Goal: Task Accomplishment & Management: Complete application form

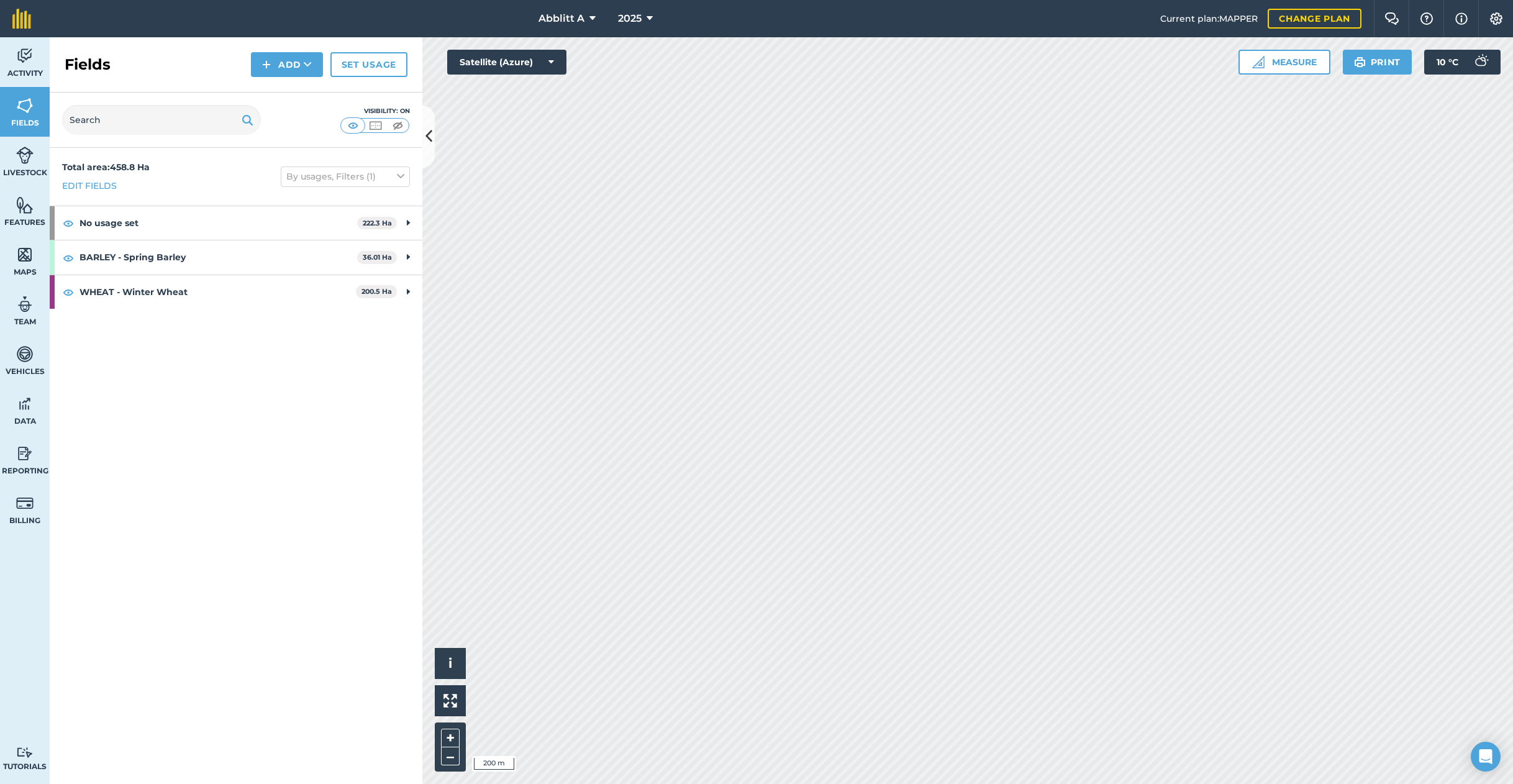
drag, startPoint x: 566, startPoint y: 13, endPoint x: 568, endPoint y: 32, distance: 19.1
click at [565, 13] on span "Abblitt A" at bounding box center [562, 19] width 46 height 15
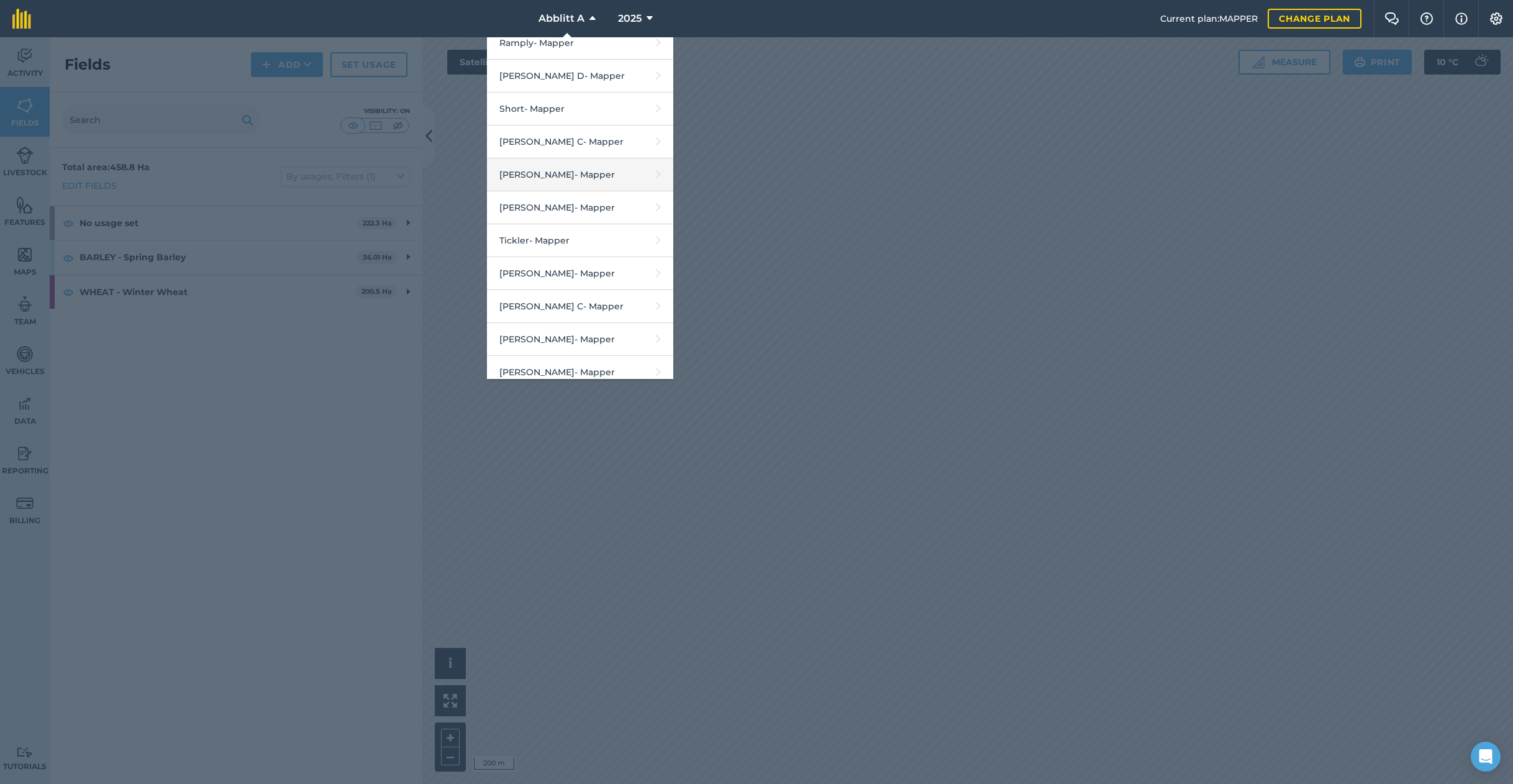
scroll to position [1741, 0]
click at [570, 128] on link "Simpson C - Mapper" at bounding box center [580, 144] width 187 height 33
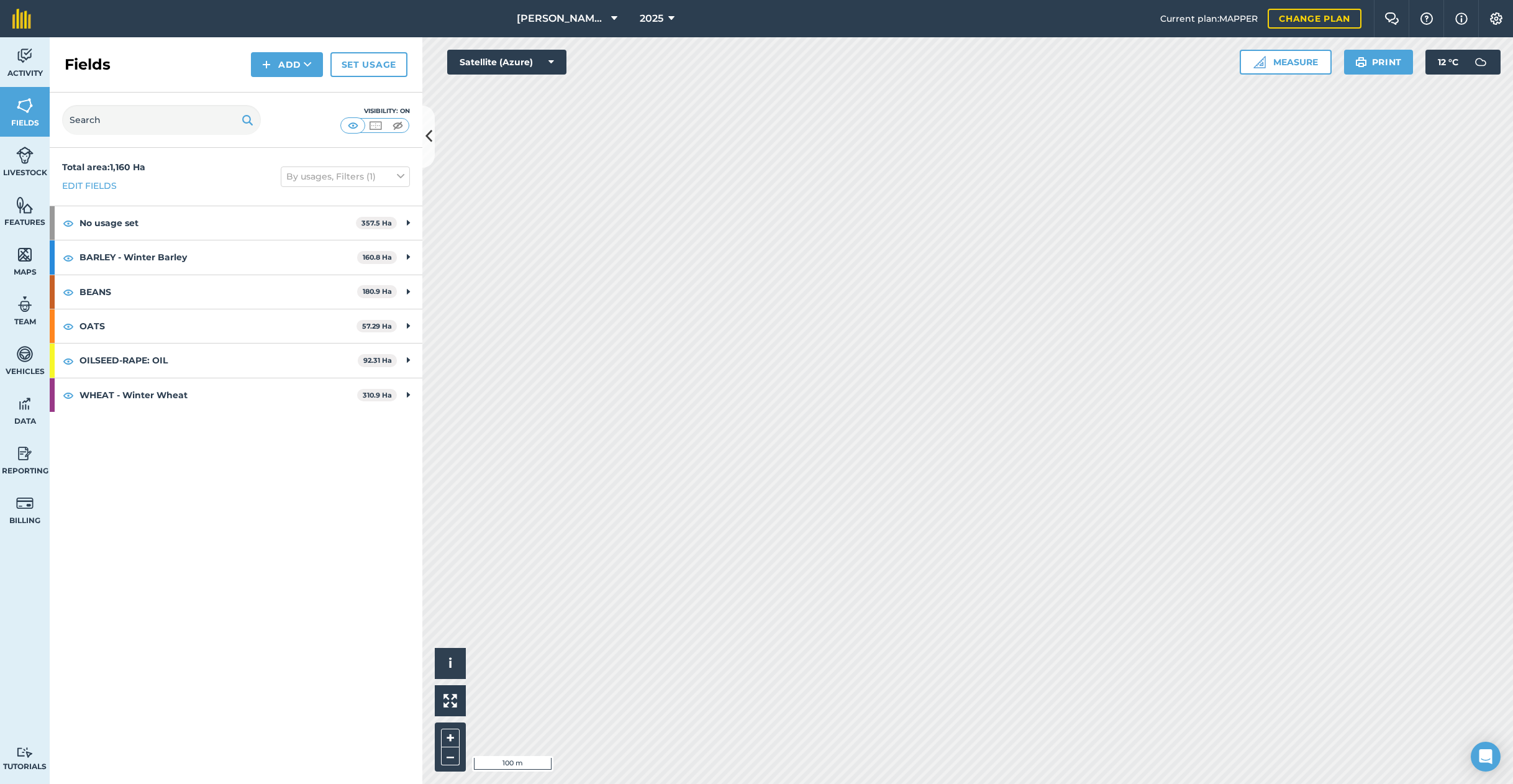
click at [288, 68] on button "Add" at bounding box center [287, 64] width 72 height 25
click at [285, 95] on link "Draw" at bounding box center [287, 92] width 68 height 27
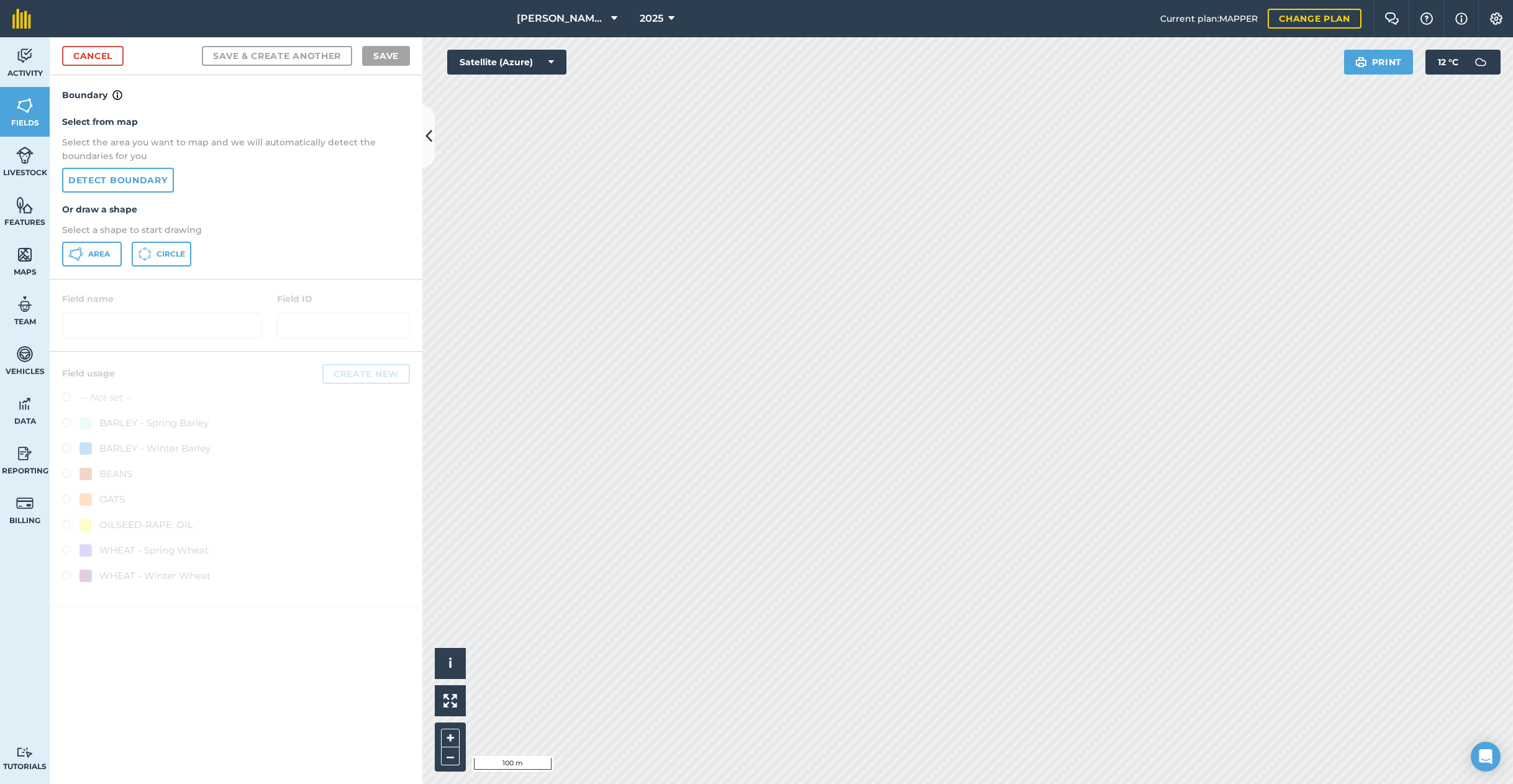
click at [94, 257] on span "Area" at bounding box center [99, 254] width 22 height 10
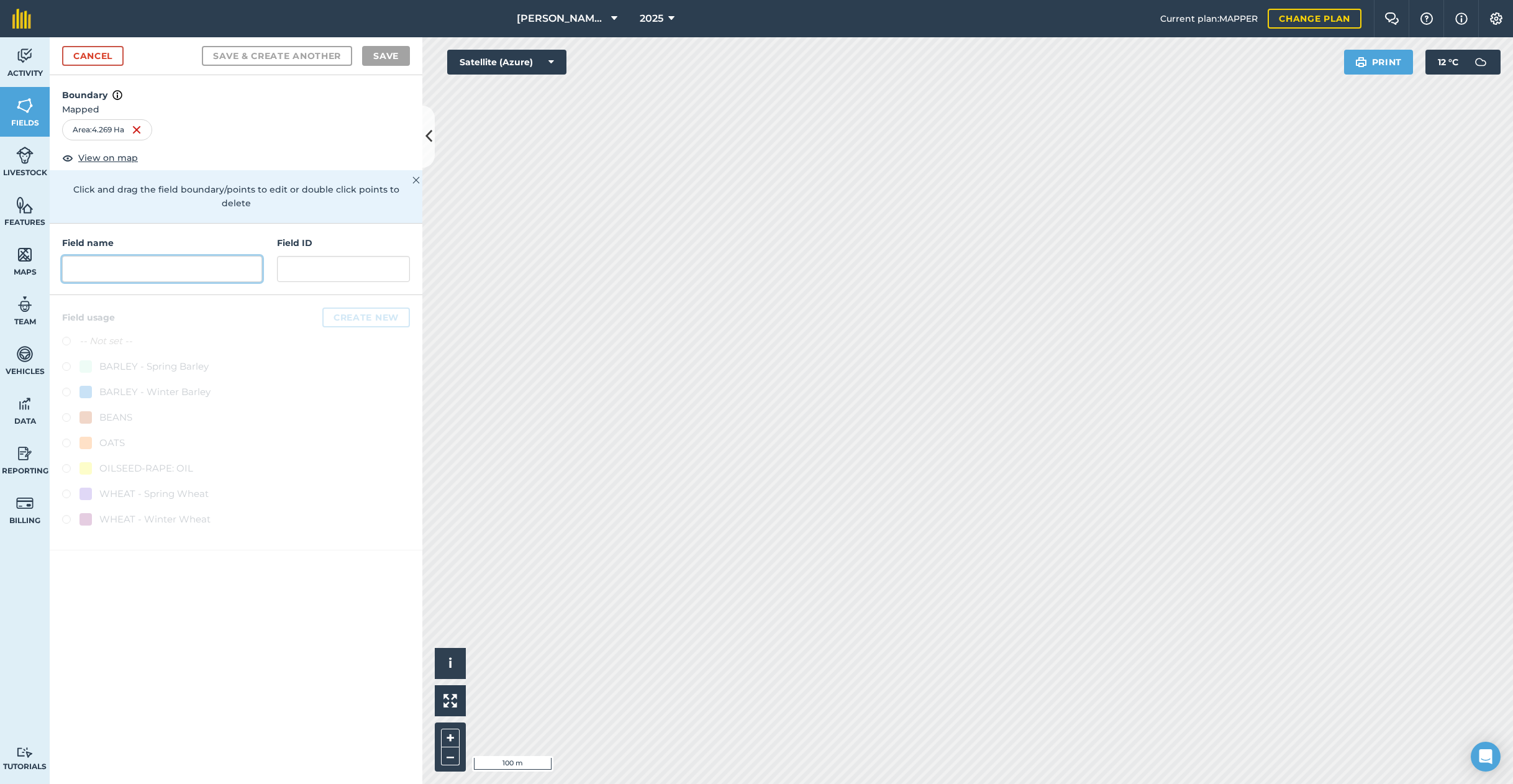
click at [192, 256] on input "text" at bounding box center [162, 269] width 200 height 26
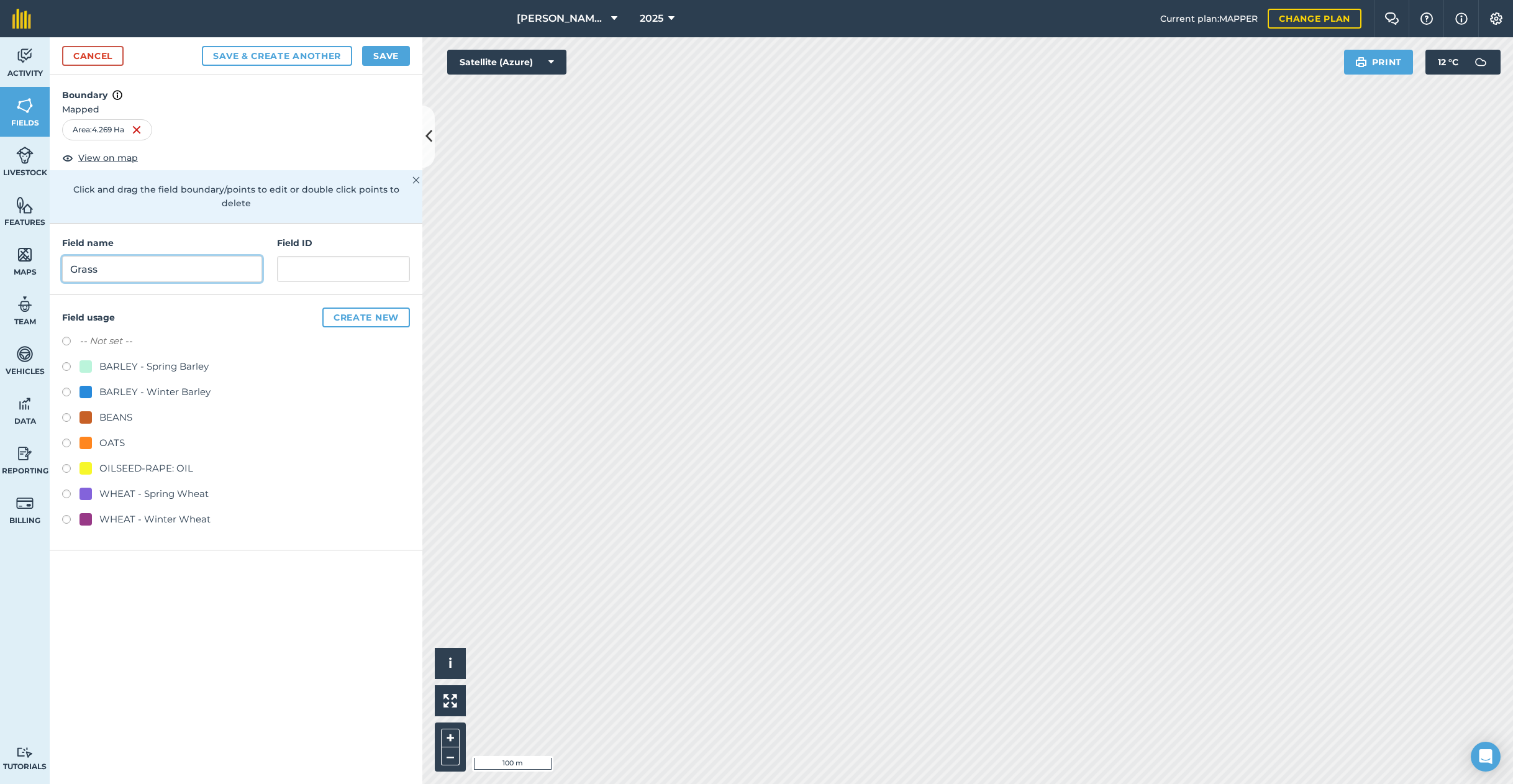
type input "Grass"
drag, startPoint x: 62, startPoint y: 323, endPoint x: 68, endPoint y: 323, distance: 6.0
click at [62, 323] on div "Field usage Create new -- Not set -- BARLEY - Spring Barley BARLEY - Winter Bar…" at bounding box center [236, 422] width 373 height 255
click at [70, 337] on label at bounding box center [71, 343] width 17 height 13
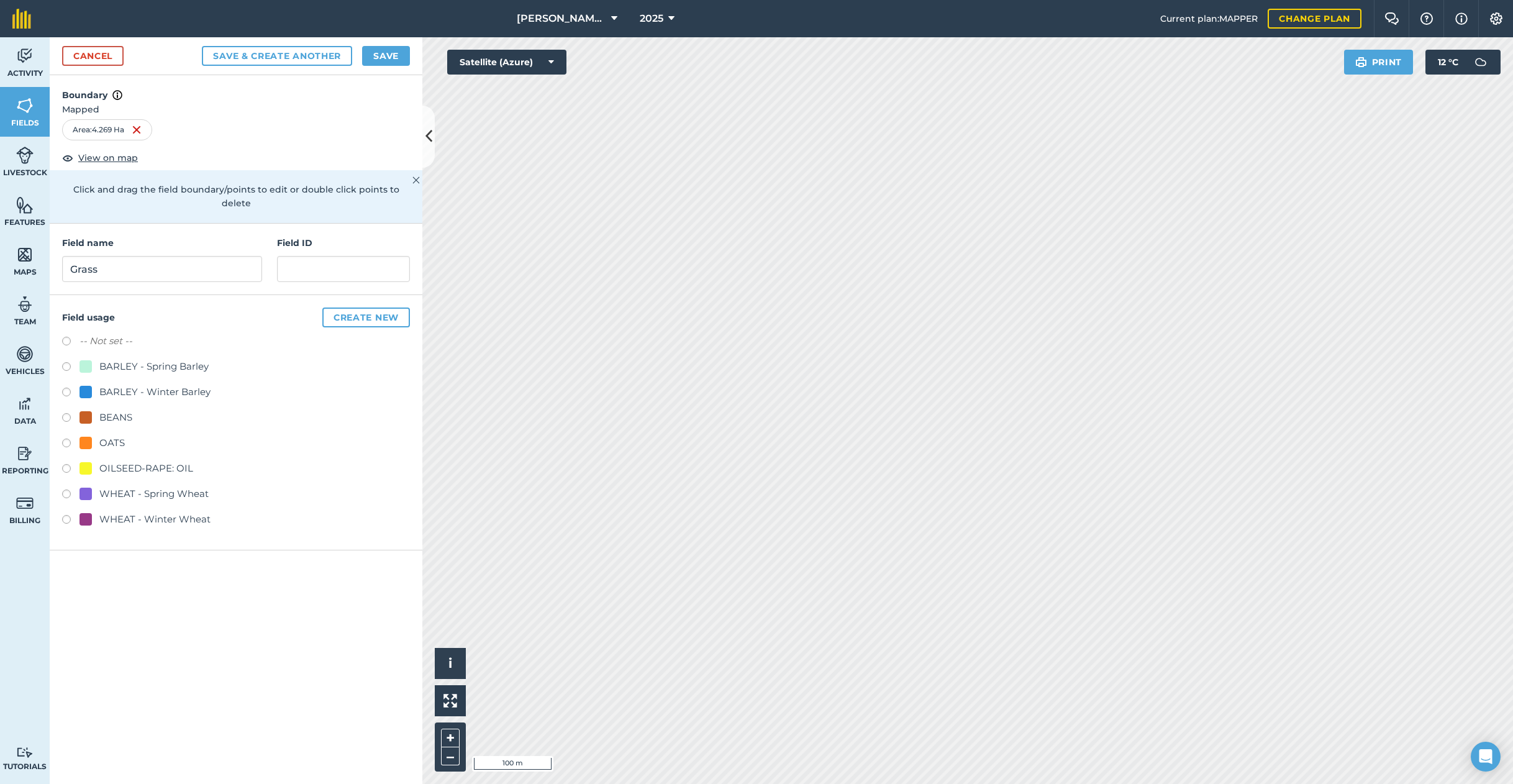
radio input "true"
drag, startPoint x: 391, startPoint y: 55, endPoint x: 427, endPoint y: 116, distance: 70.8
click at [391, 55] on button "Save" at bounding box center [386, 56] width 48 height 20
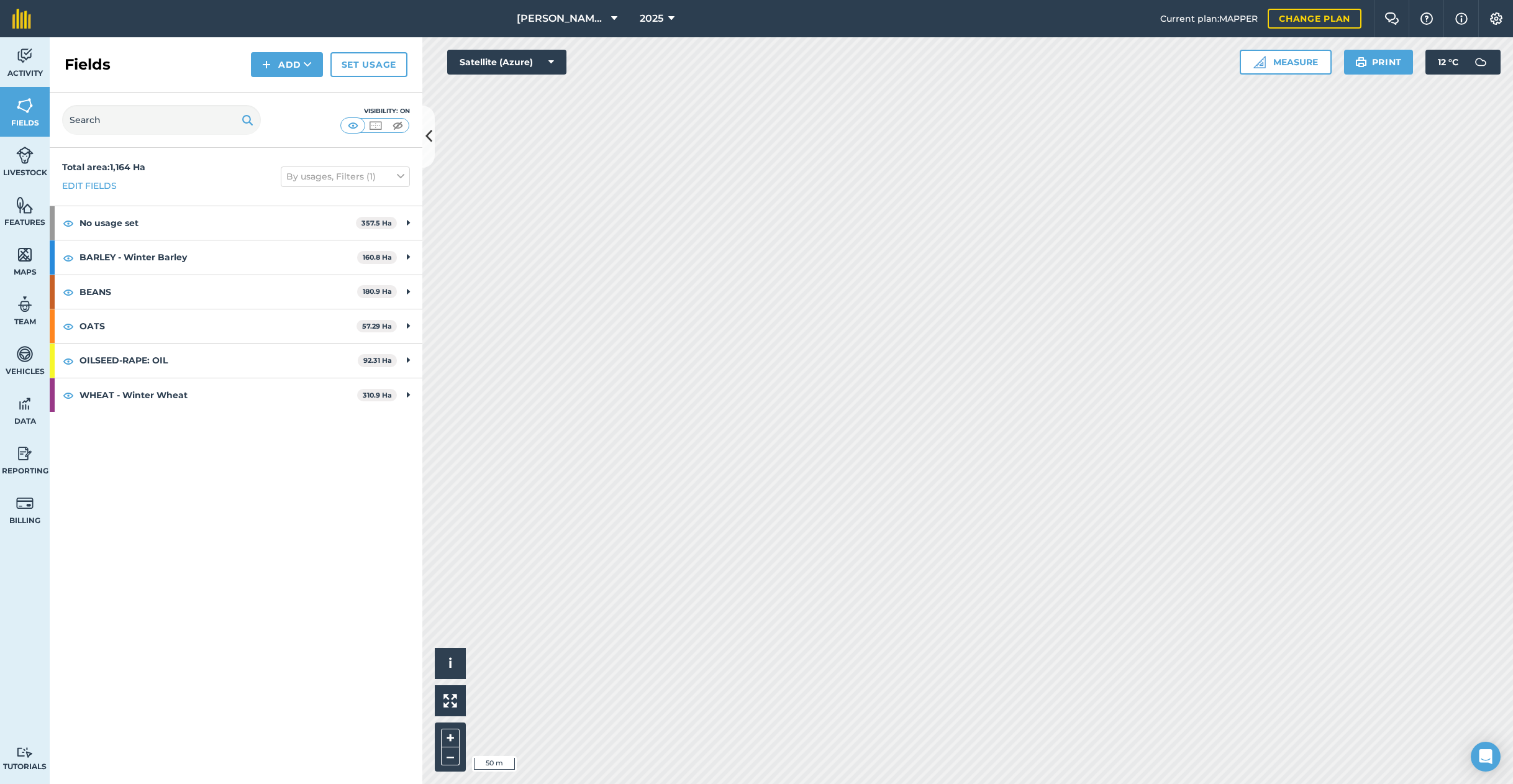
click at [300, 66] on button "Add" at bounding box center [287, 64] width 72 height 25
click at [287, 90] on link "Draw" at bounding box center [287, 92] width 68 height 27
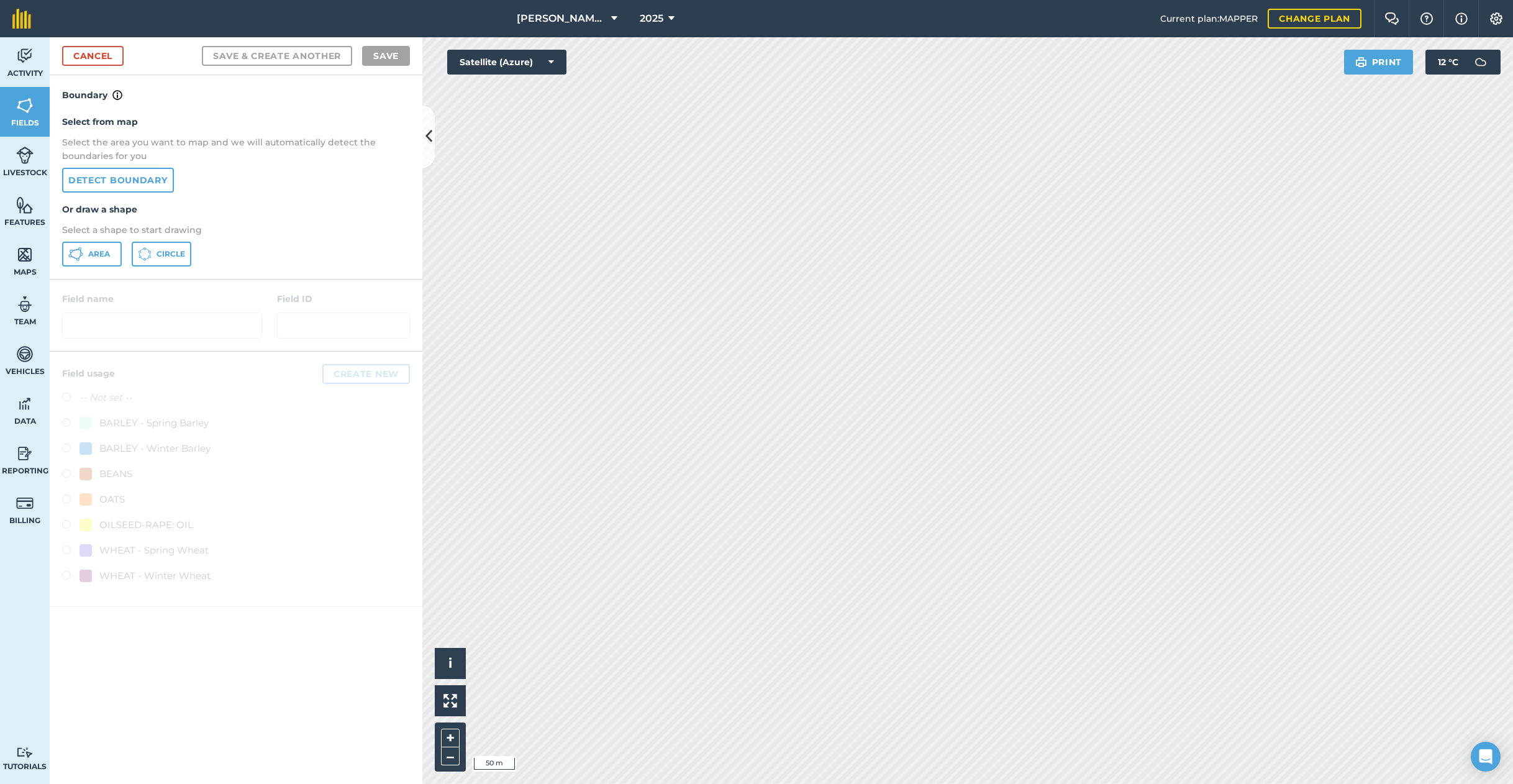
click at [106, 259] on button "Area" at bounding box center [92, 253] width 60 height 25
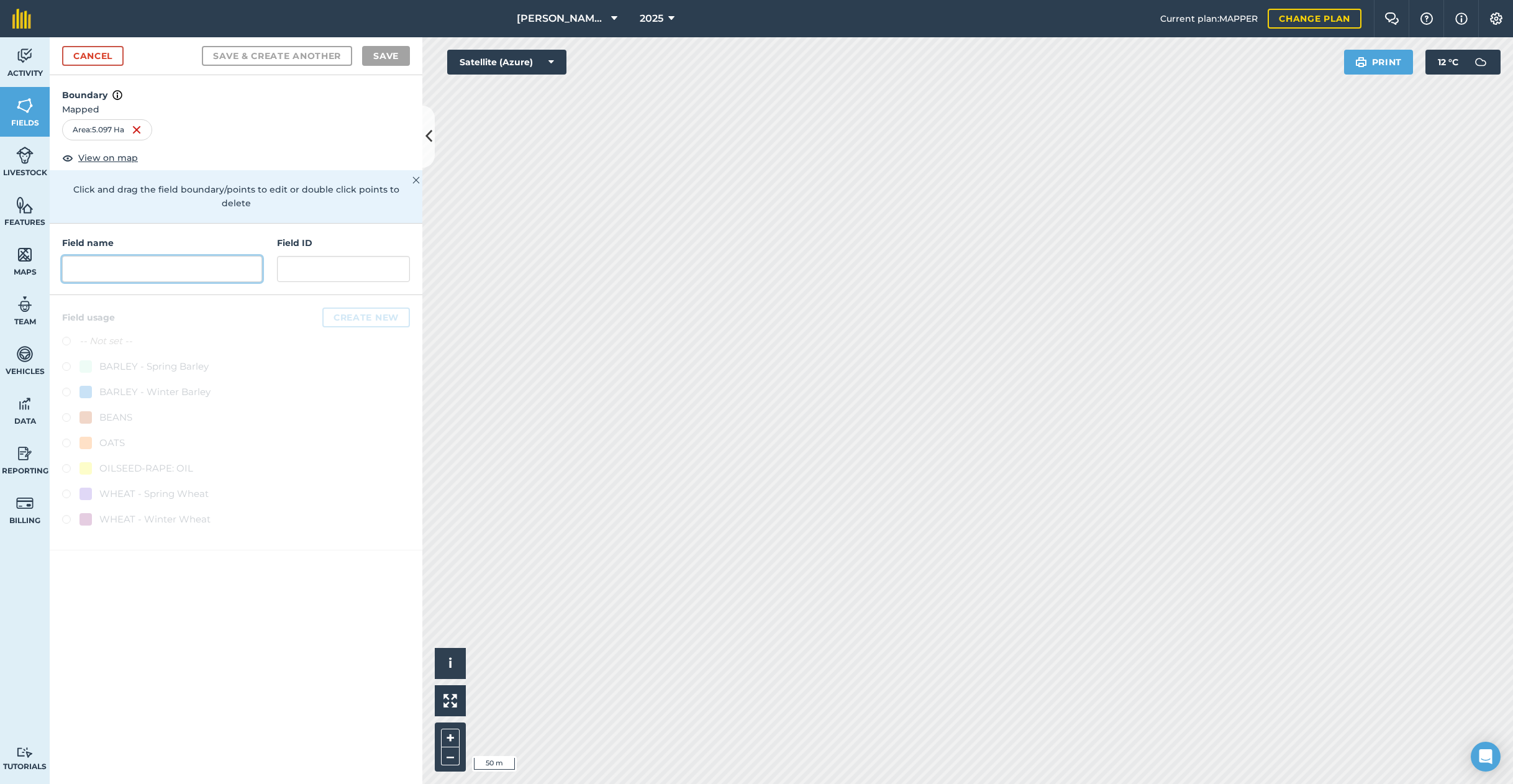
click at [190, 260] on input "text" at bounding box center [162, 269] width 200 height 26
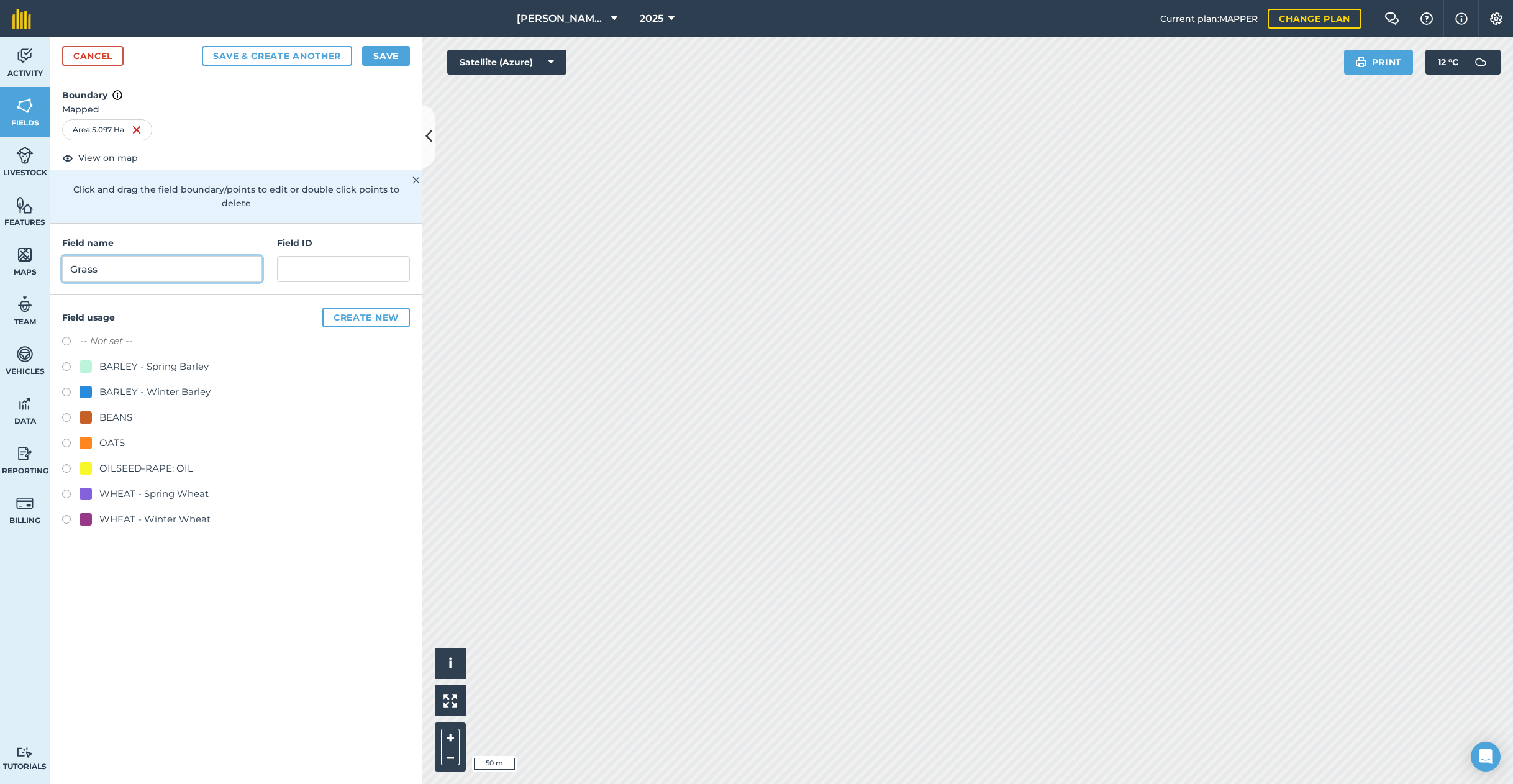
type input "Grass"
drag, startPoint x: 92, startPoint y: 320, endPoint x: 85, endPoint y: 324, distance: 8.1
click at [92, 334] on label "-- Not set --" at bounding box center [106, 341] width 53 height 15
radio input "true"
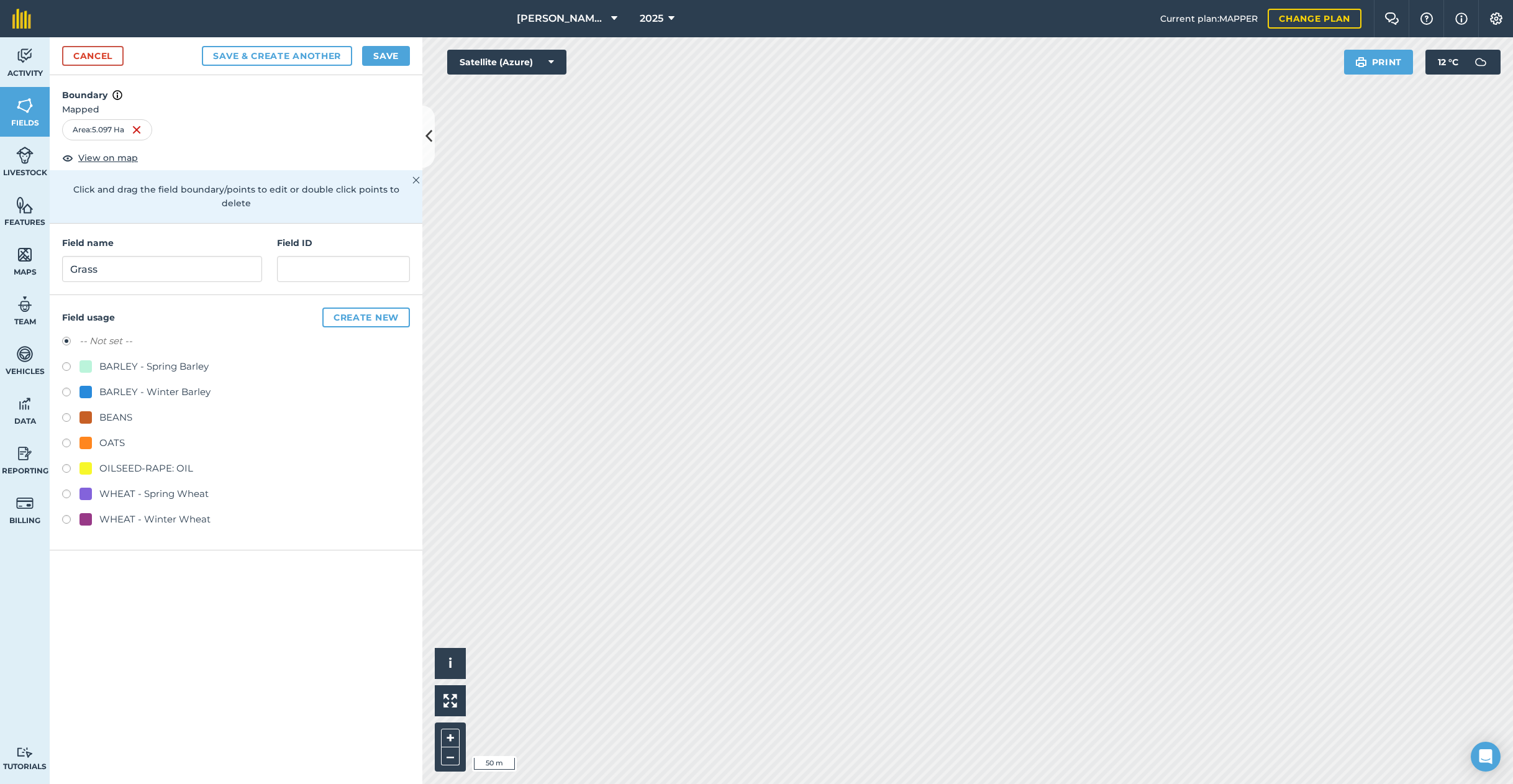
click at [385, 57] on button "Save" at bounding box center [386, 56] width 48 height 20
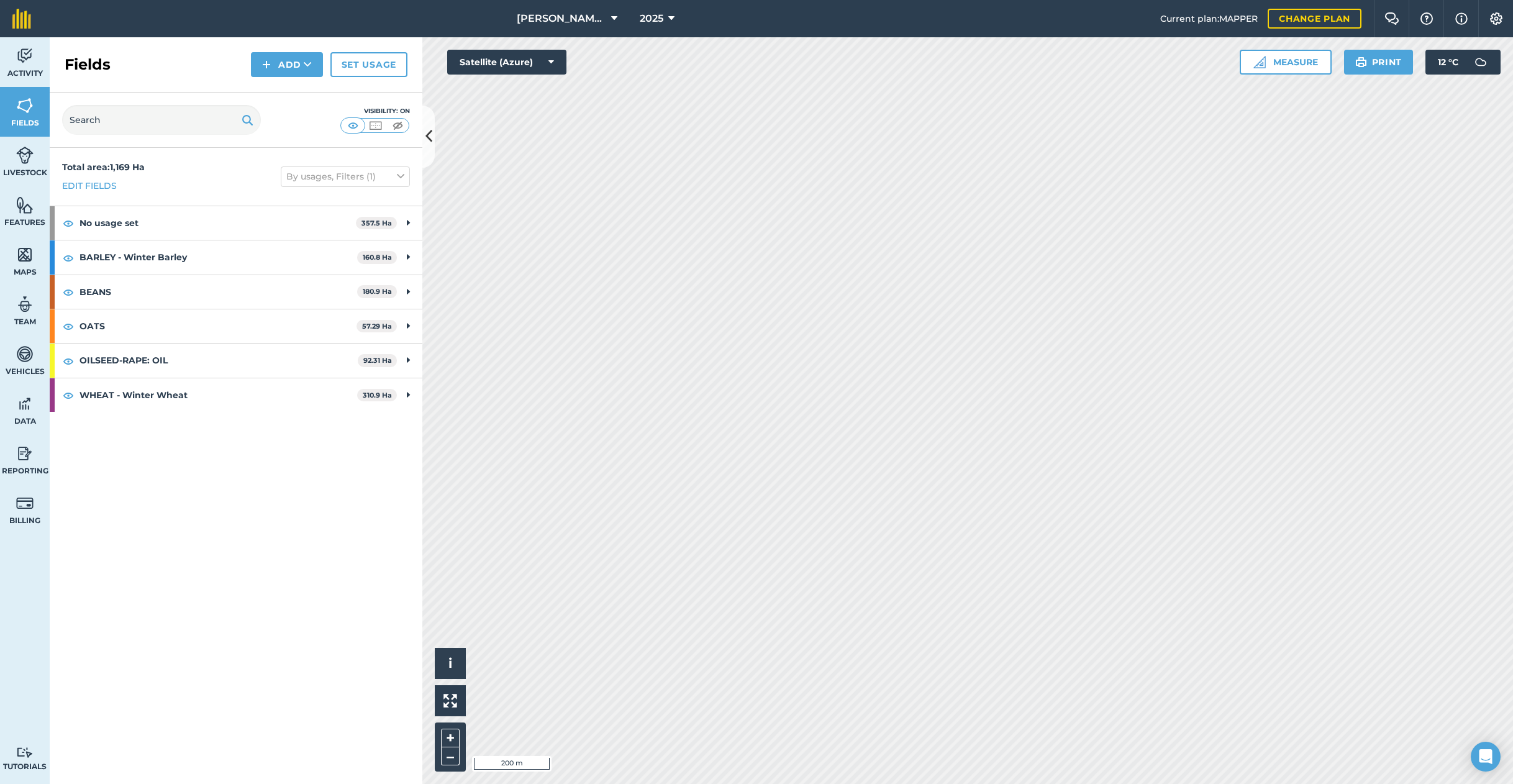
click at [382, 65] on link "Set usage" at bounding box center [368, 64] width 77 height 25
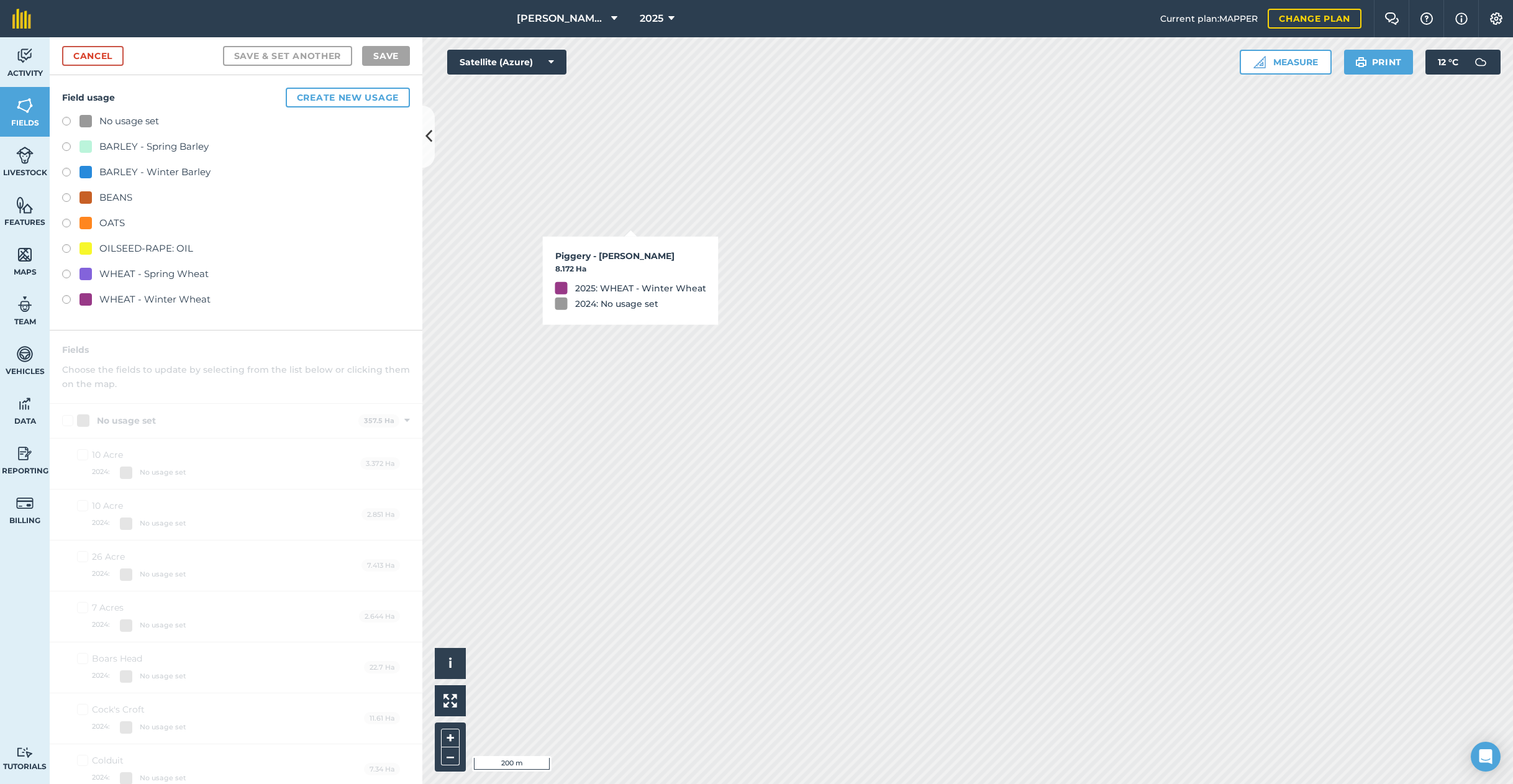
checkbox input "true"
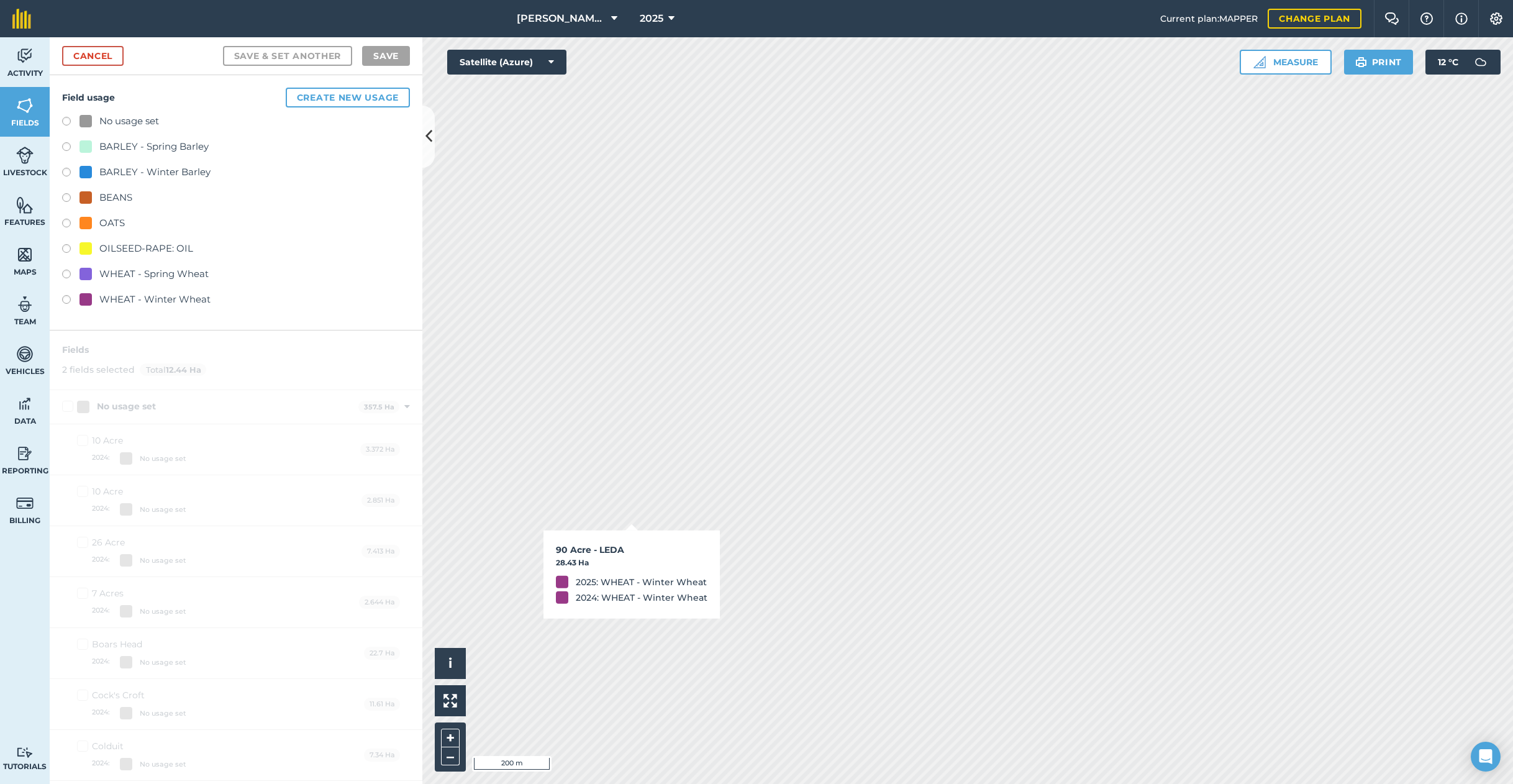
checkbox input "true"
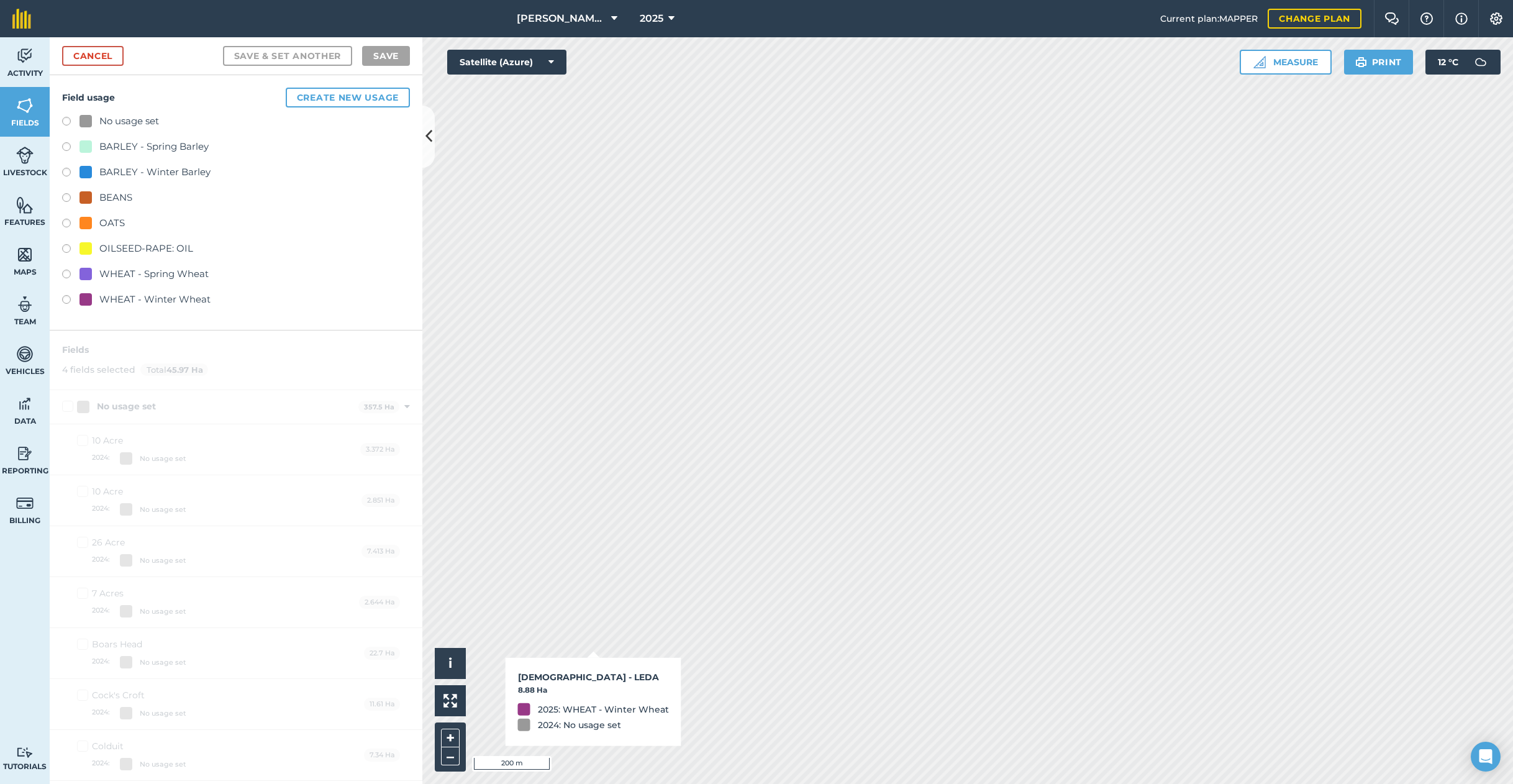
checkbox input "true"
click at [103, 59] on link "Cancel" at bounding box center [93, 56] width 62 height 20
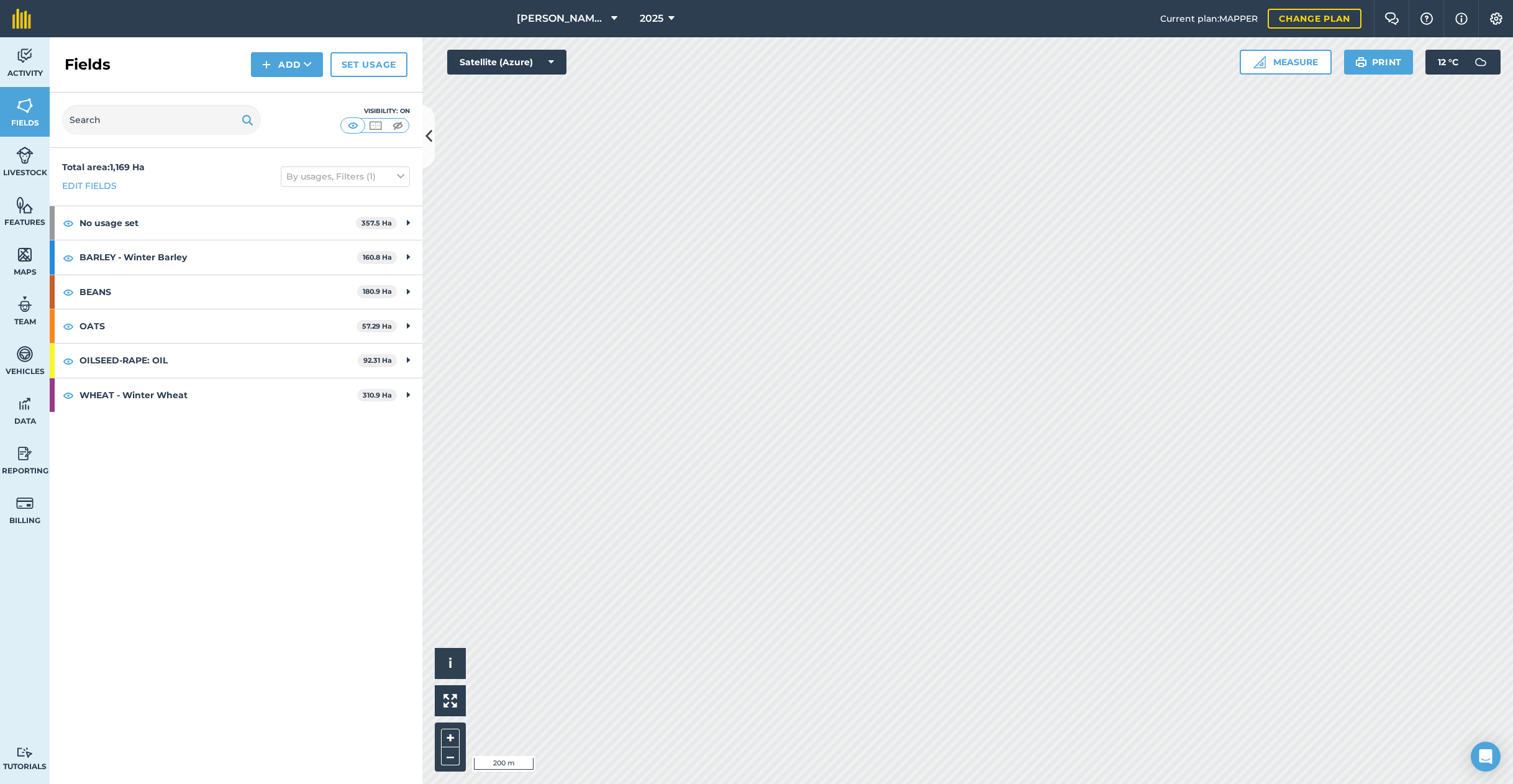
click at [585, 16] on span "[PERSON_NAME] C" at bounding box center [562, 19] width 90 height 15
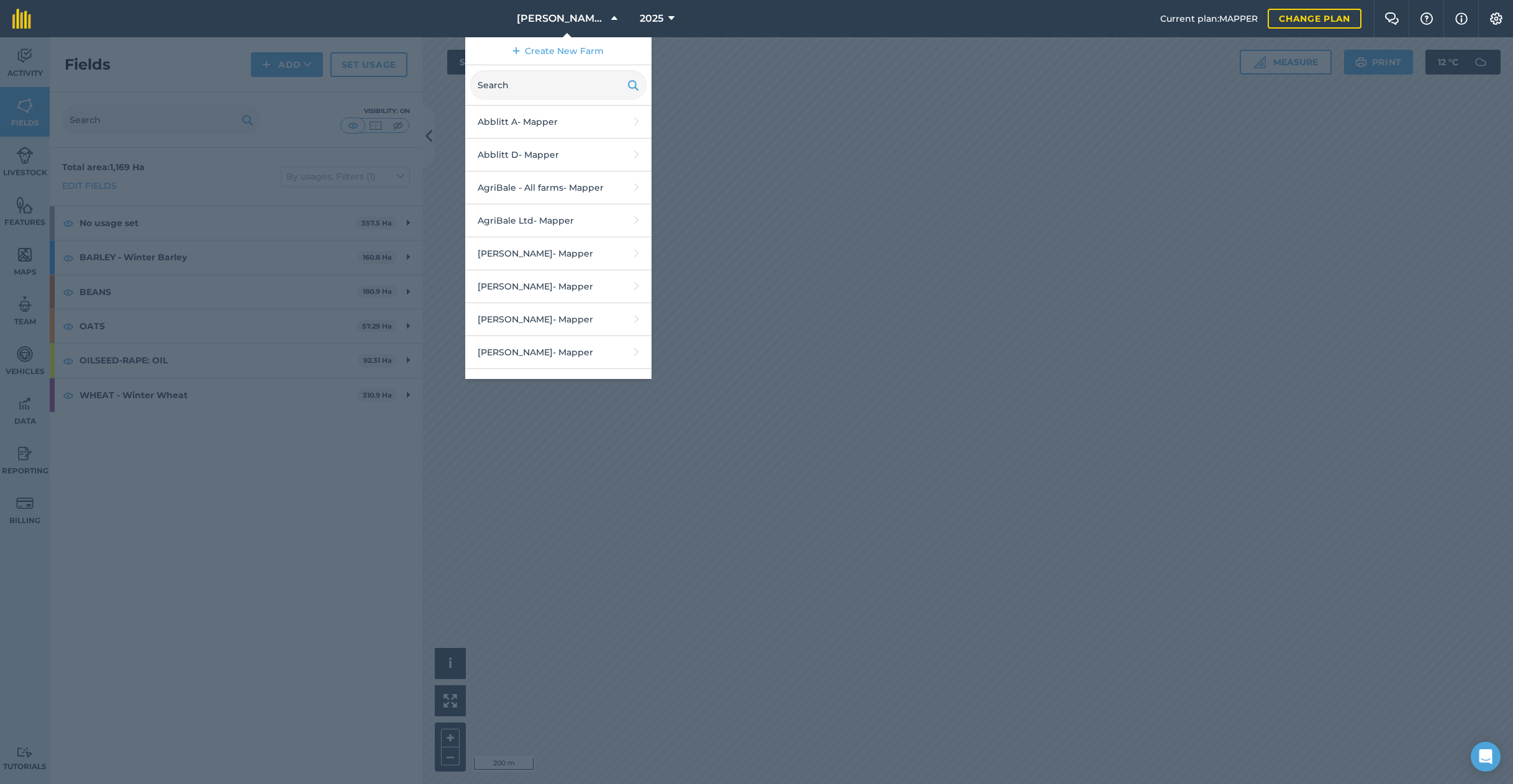
click at [582, 23] on span "[PERSON_NAME] C" at bounding box center [562, 19] width 90 height 15
